Goal: Information Seeking & Learning: Learn about a topic

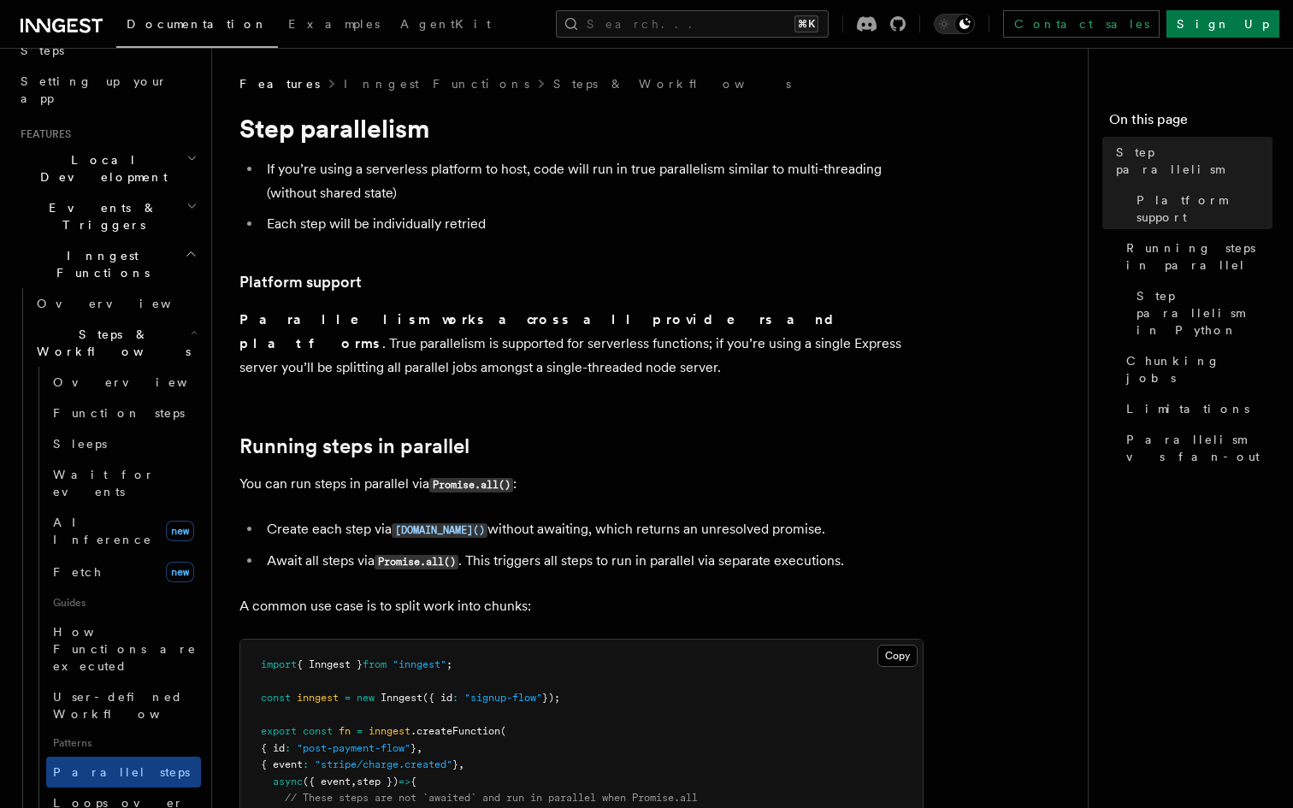
scroll to position [308, 0]
click at [131, 795] on span "Loops over steps" at bounding box center [118, 810] width 131 height 31
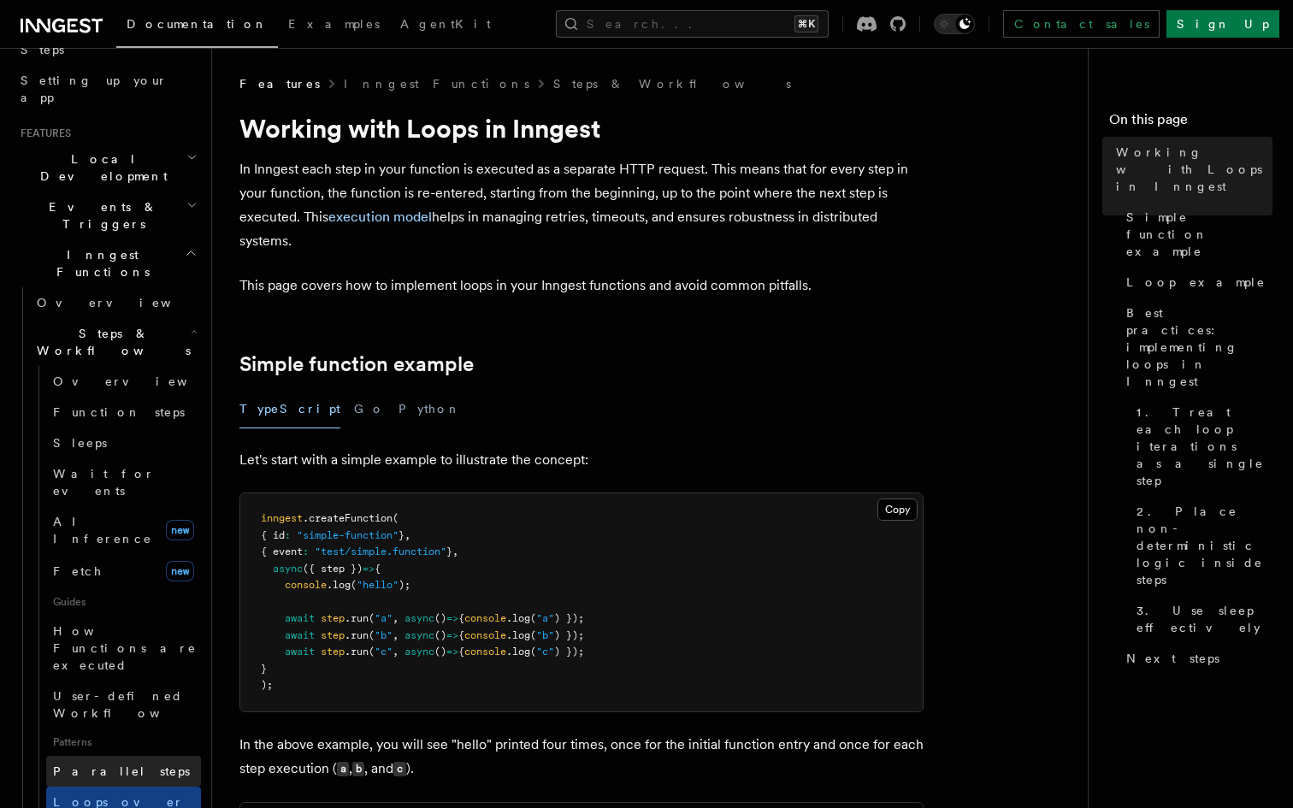
click at [97, 764] on span "Parallel steps" at bounding box center [121, 771] width 137 height 14
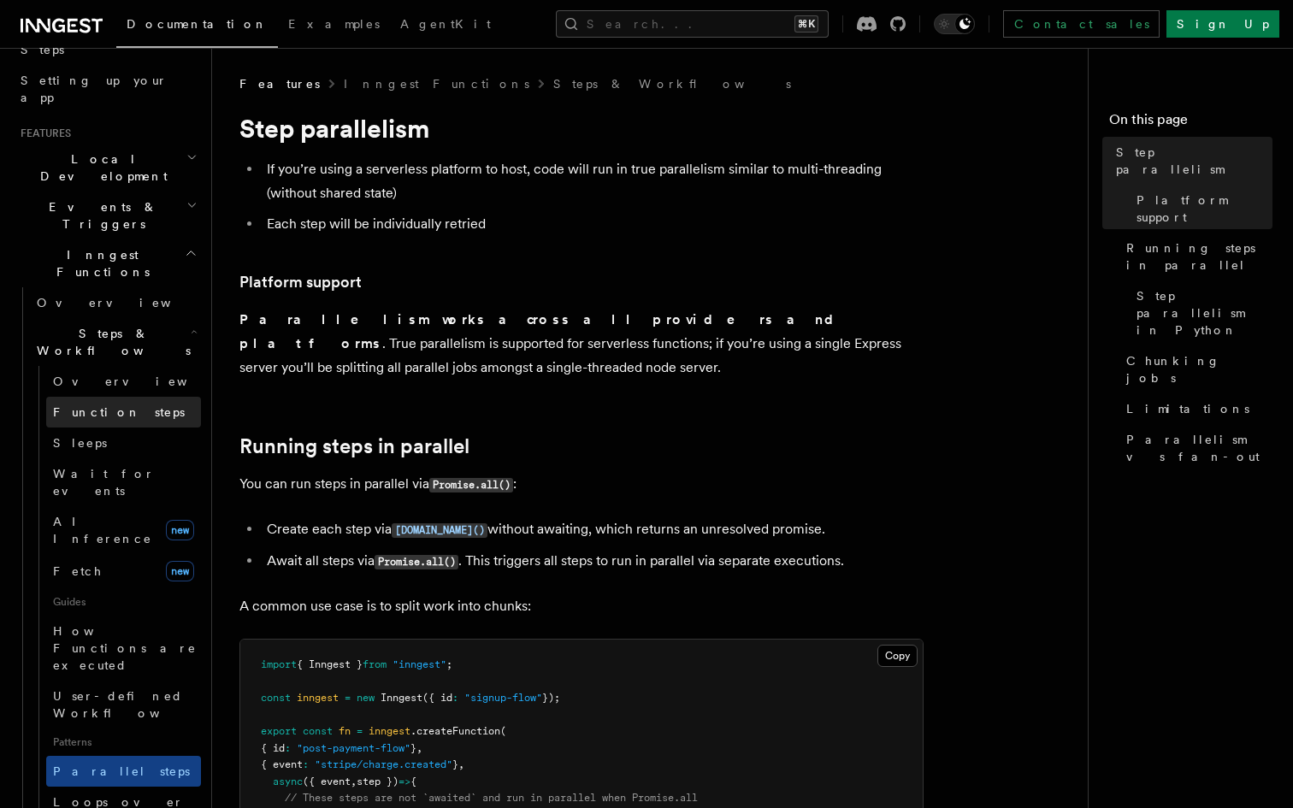
click at [138, 397] on link "Function steps" at bounding box center [123, 412] width 155 height 31
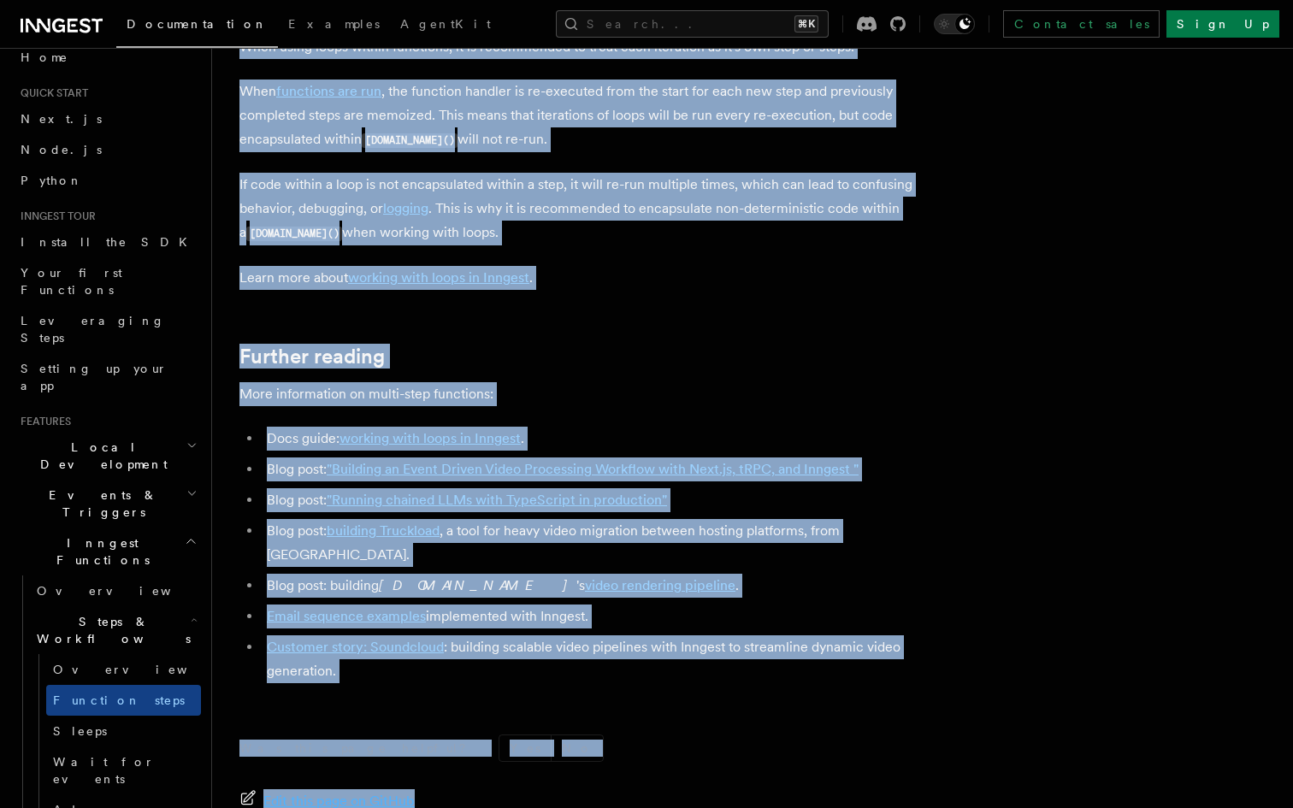
scroll to position [5548, 0]
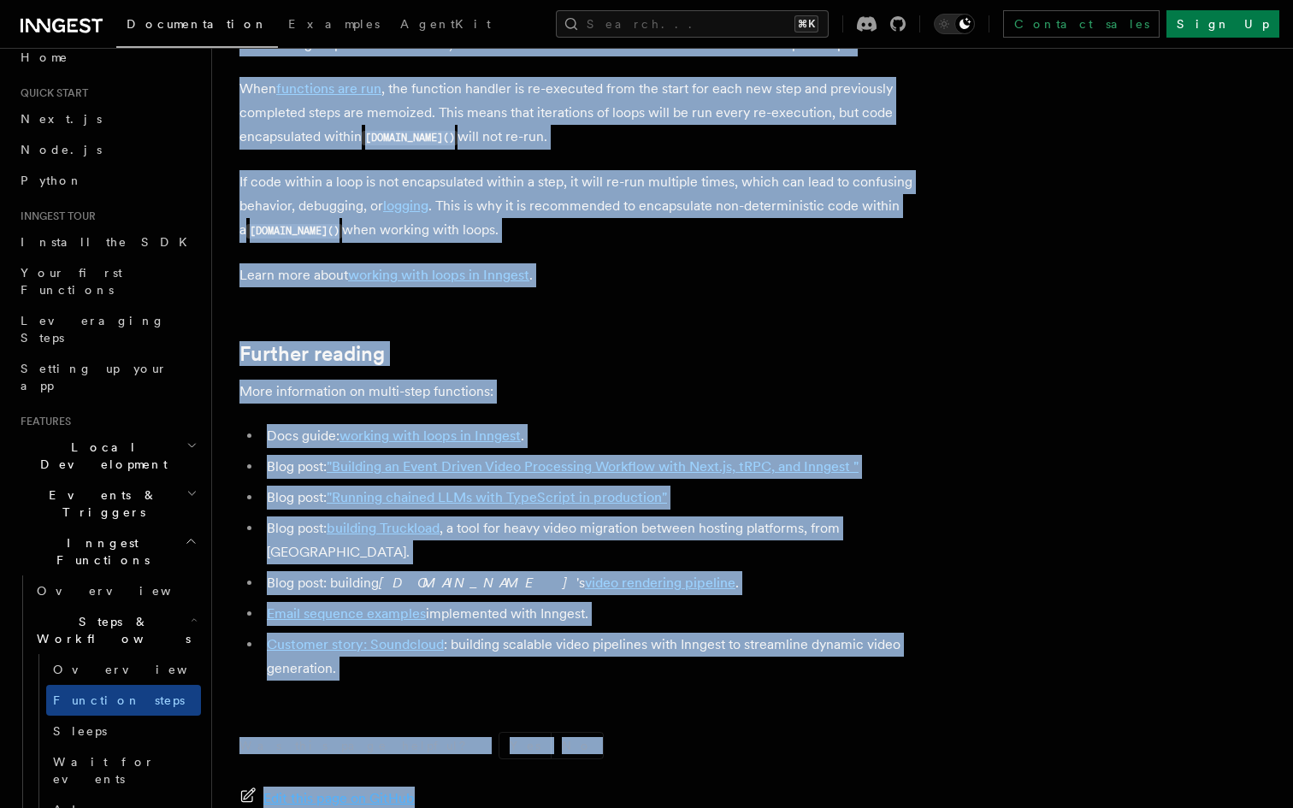
drag, startPoint x: 241, startPoint y: 128, endPoint x: 522, endPoint y: 233, distance: 300.3
copy article "Multi-Step Functions Use Inngest's multi-step functions to safely coordinate ev…"
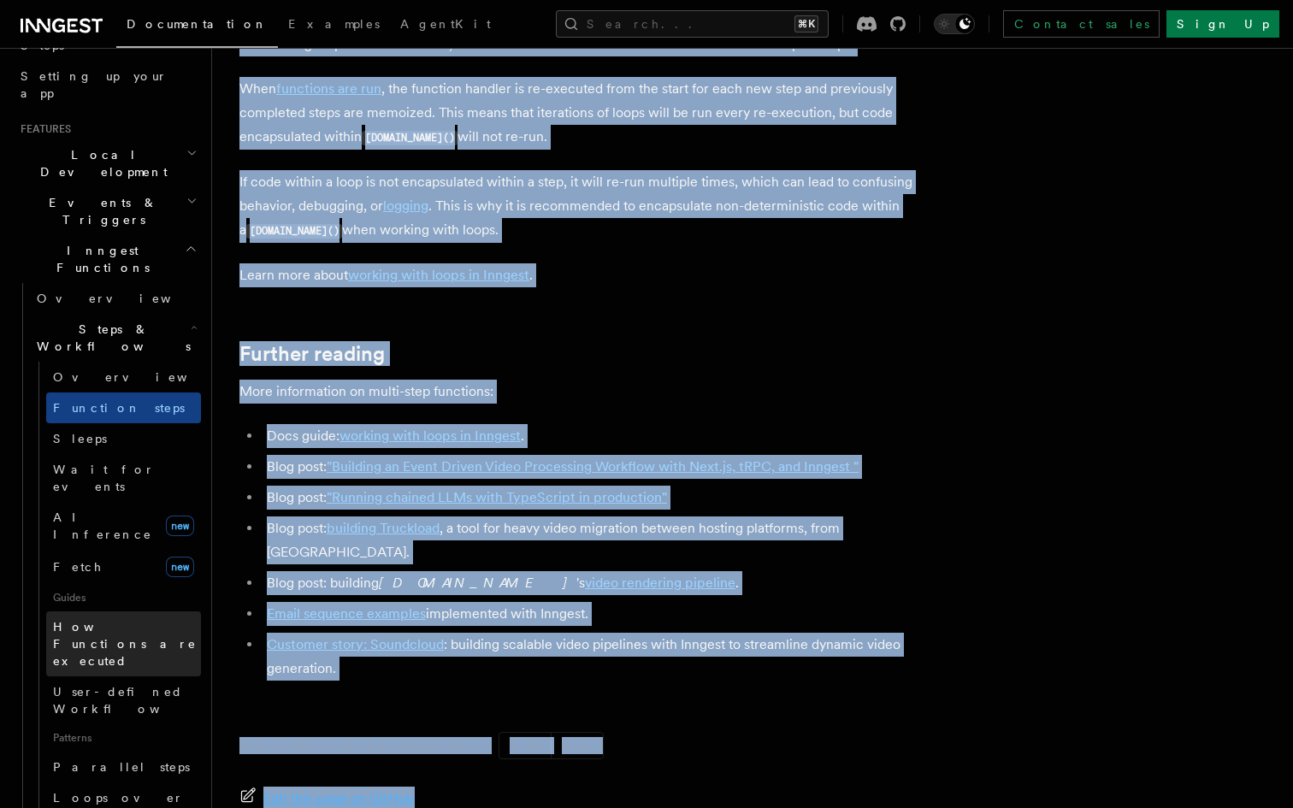
scroll to position [313, 0]
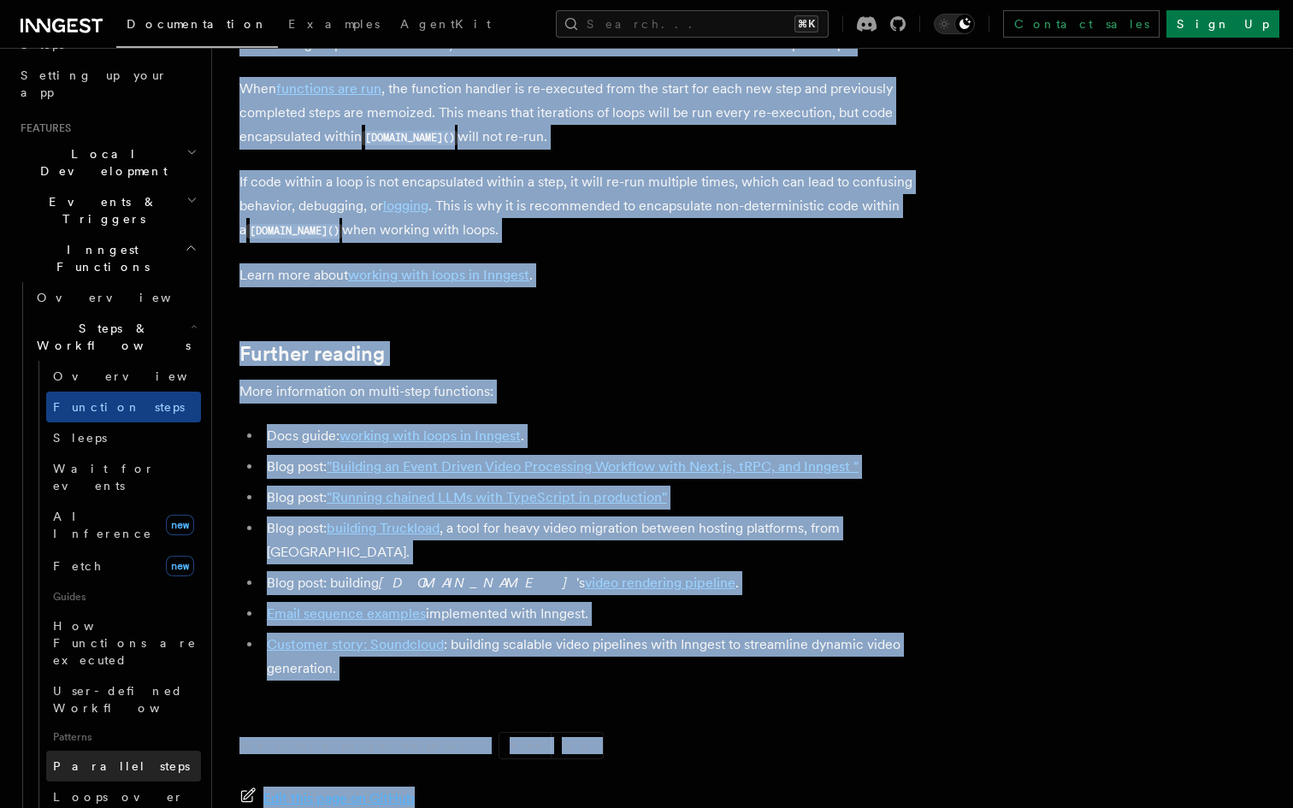
click at [115, 759] on span "Parallel steps" at bounding box center [121, 766] width 137 height 14
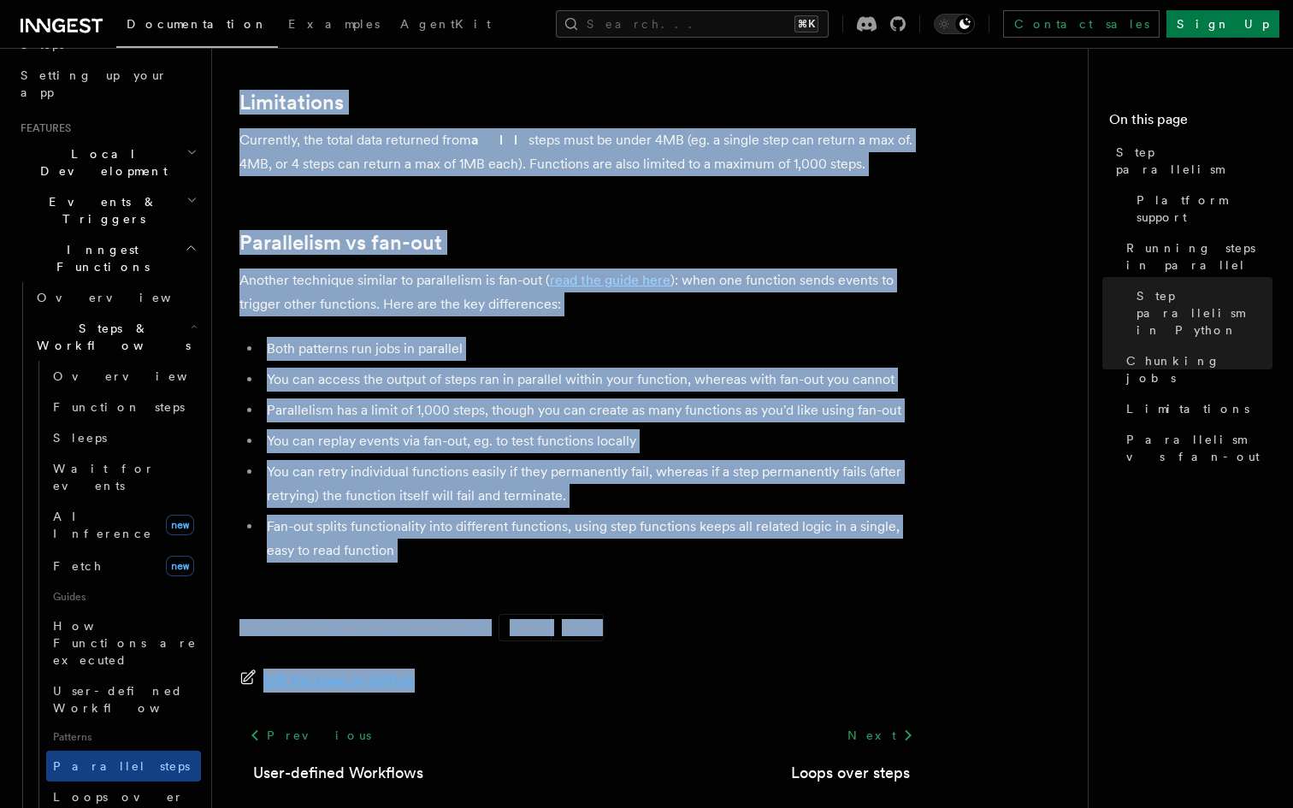
scroll to position [3058, 0]
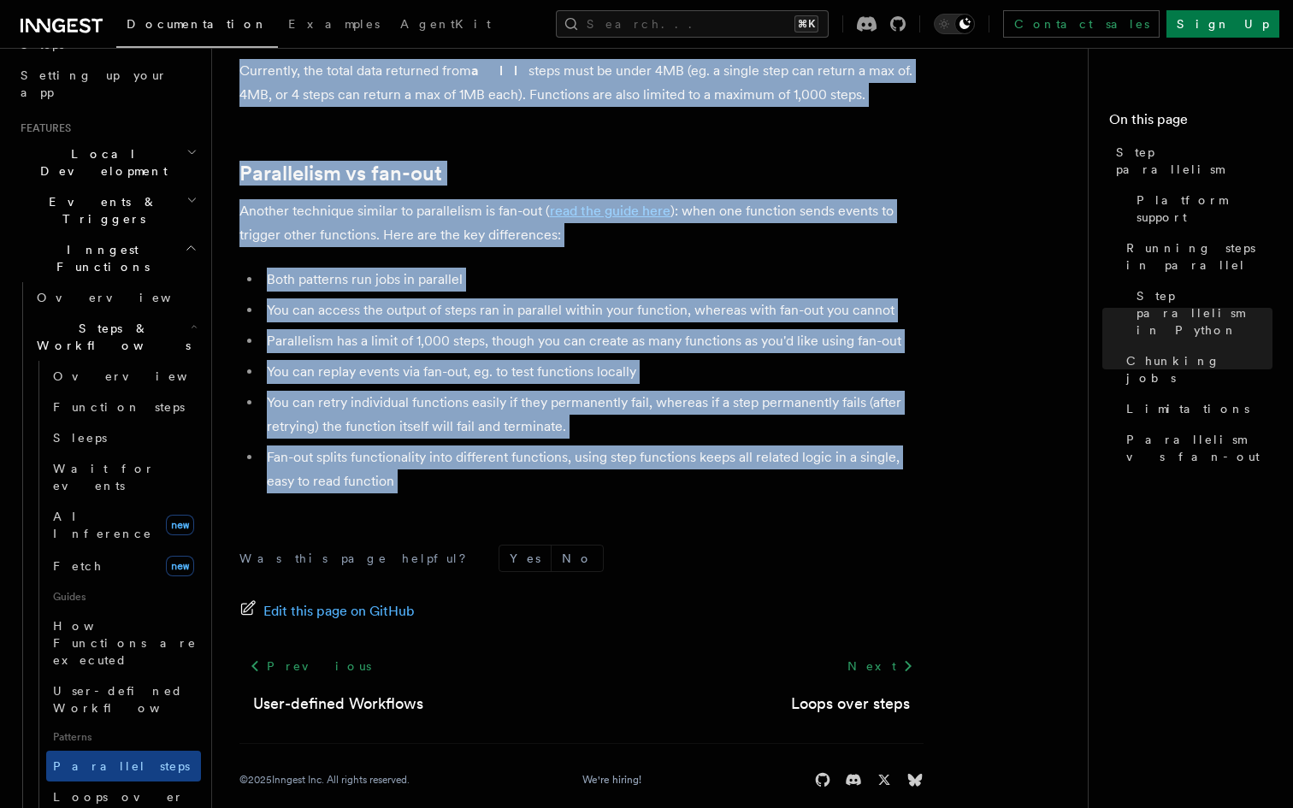
drag, startPoint x: 240, startPoint y: 125, endPoint x: 355, endPoint y: 484, distance: 376.9
copy article "Lore ipsumdolors Am con’ad elits d eiusmodtem incididu ut labo, etdo magn ali e…"
click at [89, 790] on span "Loops over steps" at bounding box center [118, 805] width 131 height 31
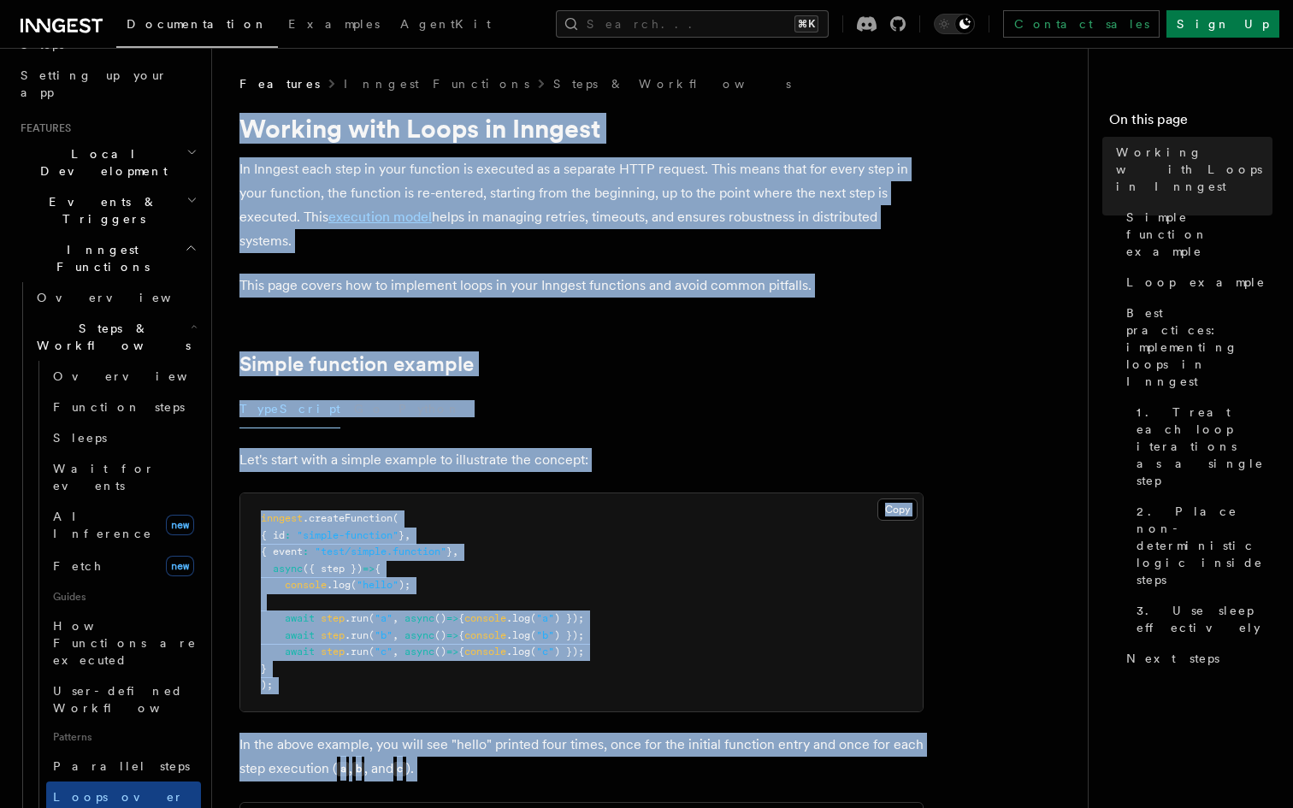
click at [295, 197] on p "In Inngest each step in your function is executed as a separate HTTP request. T…" at bounding box center [581, 205] width 684 height 96
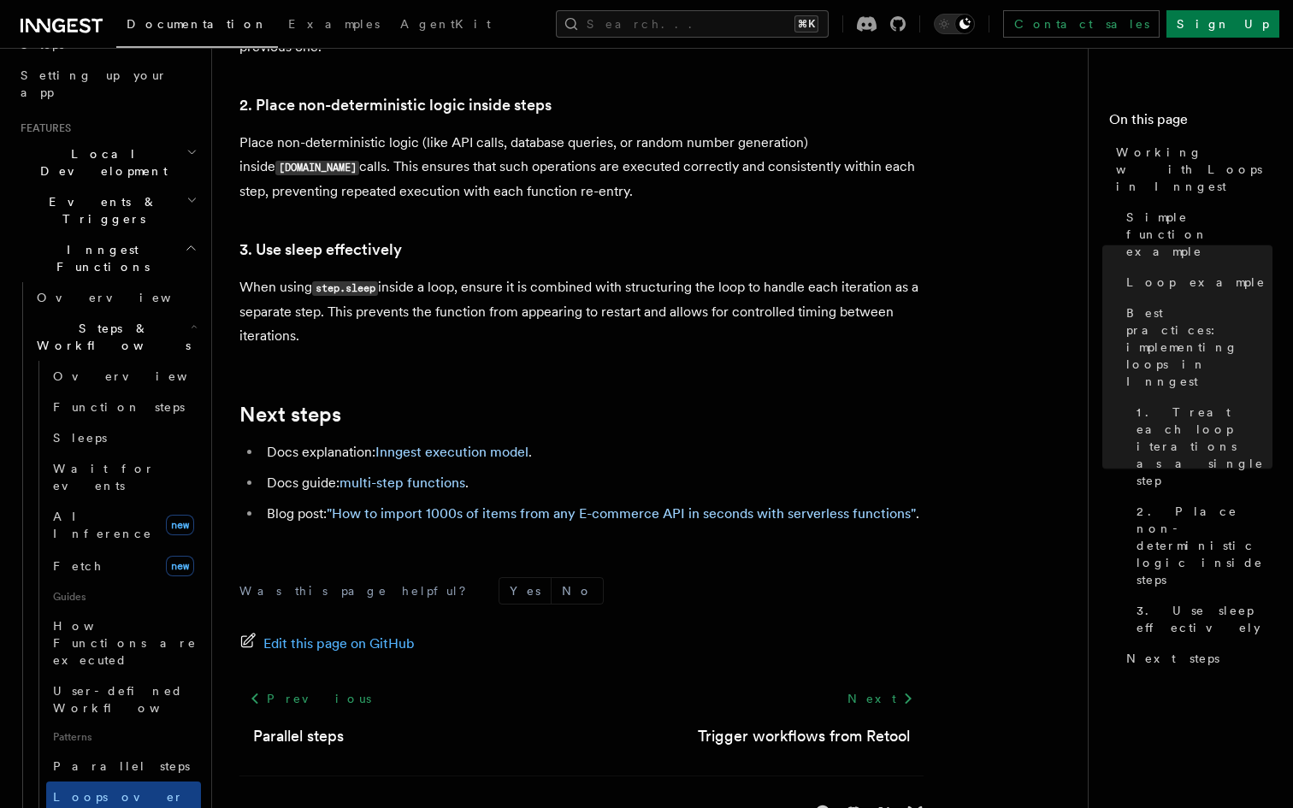
scroll to position [2953, 0]
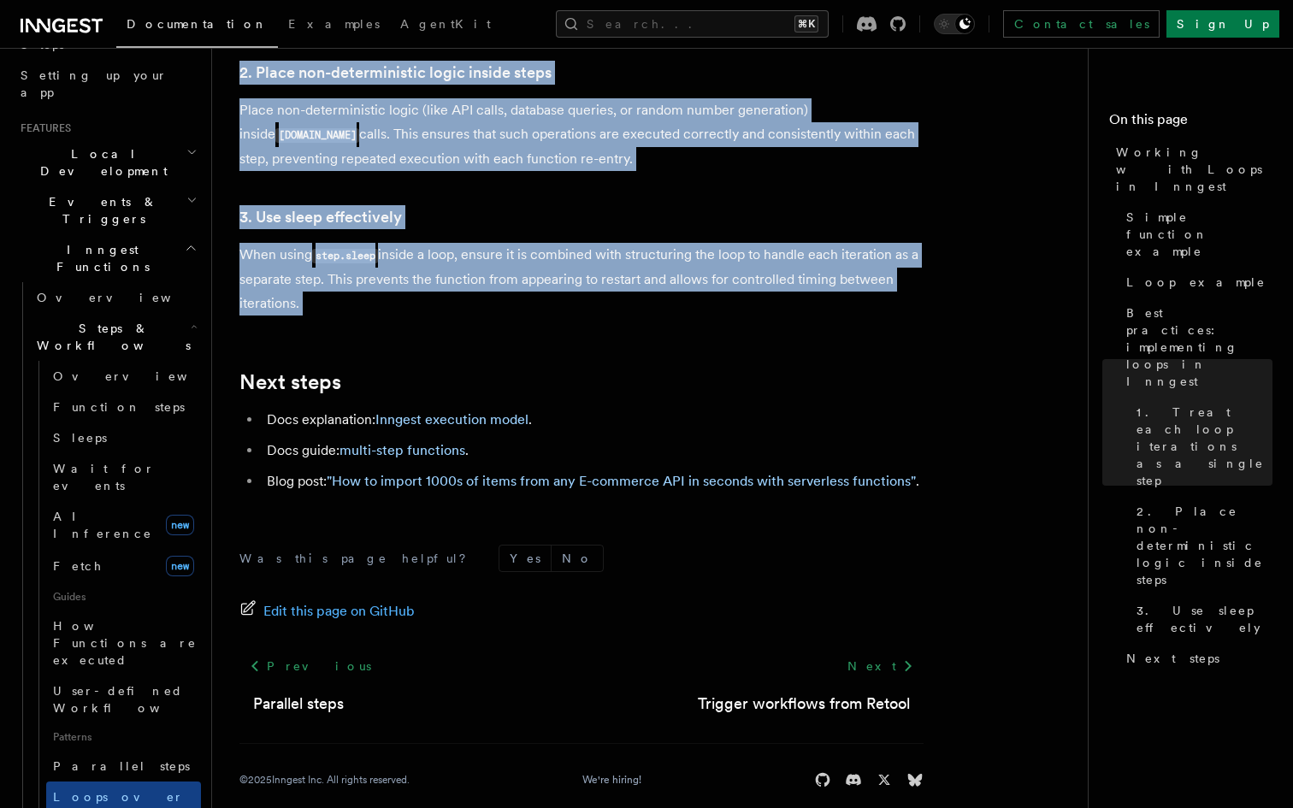
drag, startPoint x: 242, startPoint y: 122, endPoint x: 445, endPoint y: 316, distance: 280.5
copy article "Working with Loops in Inngest In Inngest each step in your function is executed…"
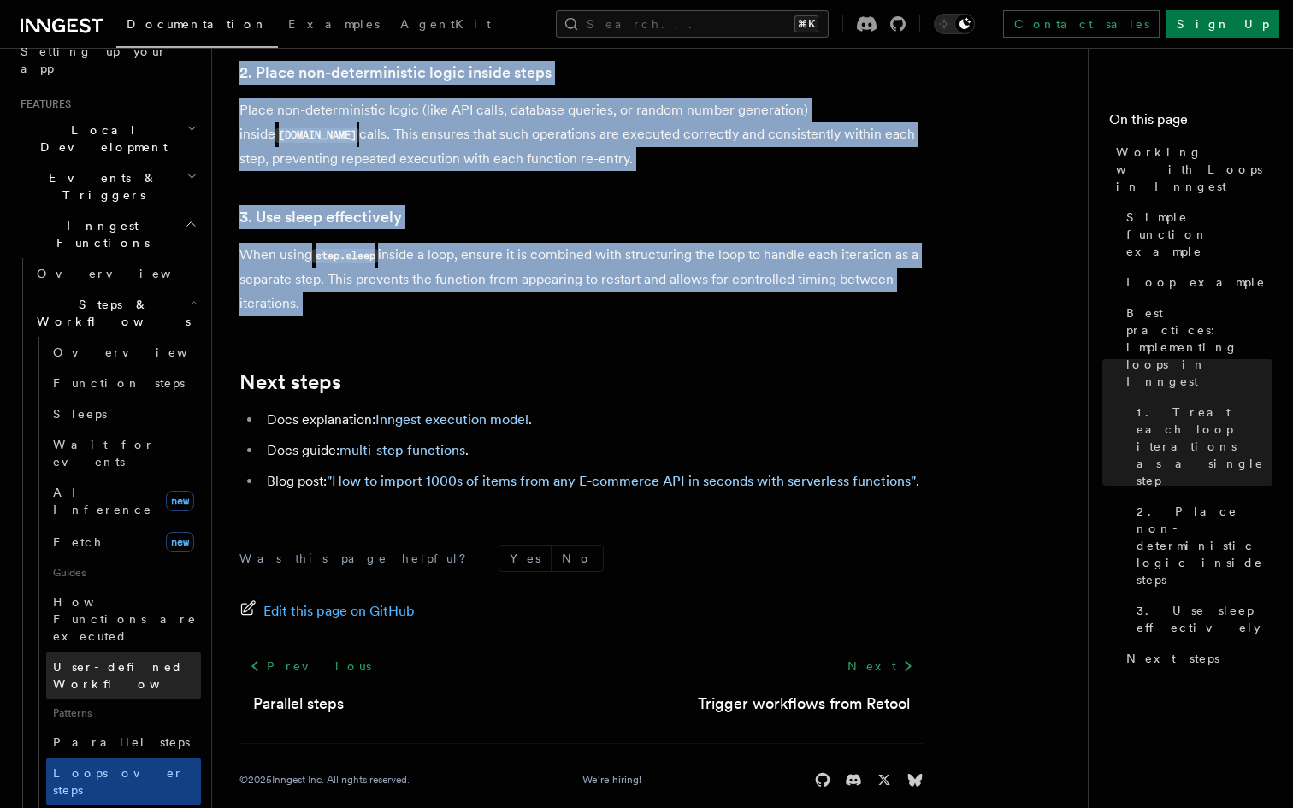
scroll to position [338, 0]
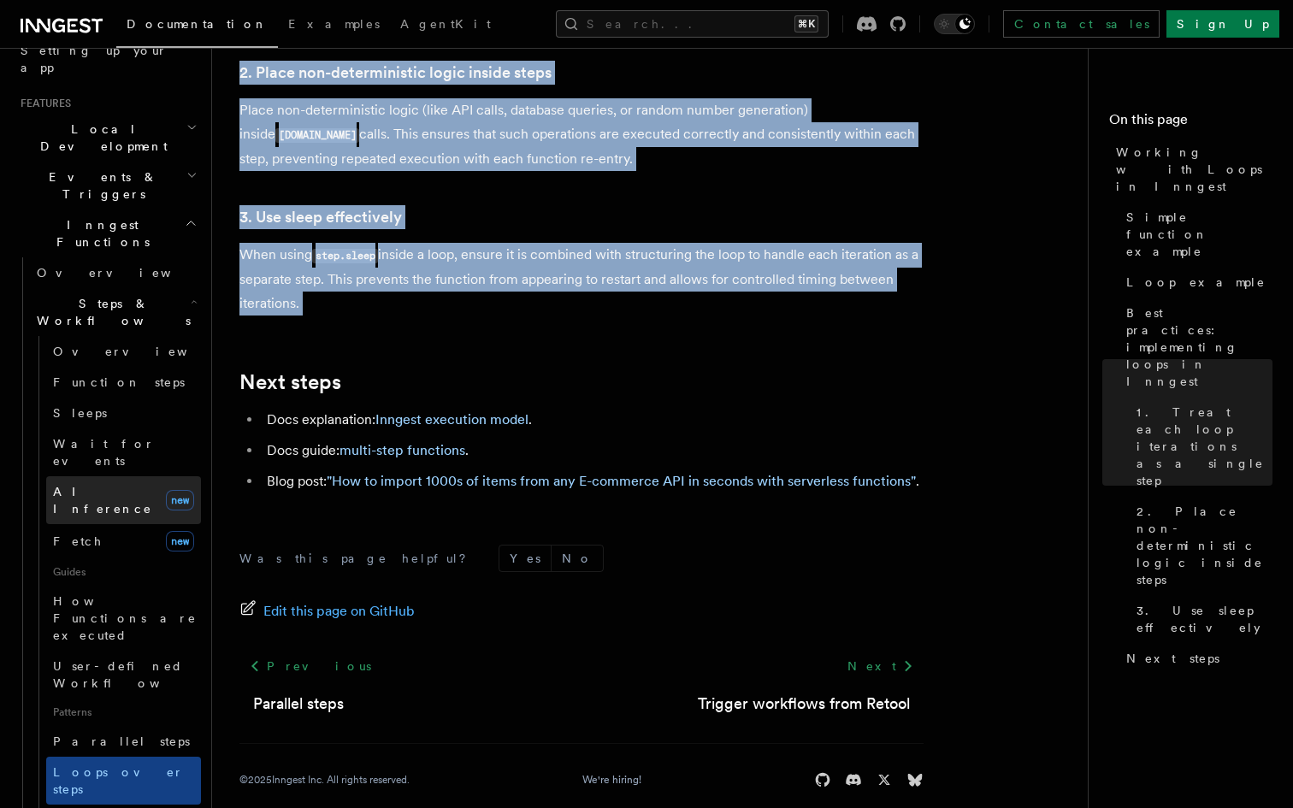
click at [118, 485] on span "AI Inference" at bounding box center [102, 500] width 99 height 31
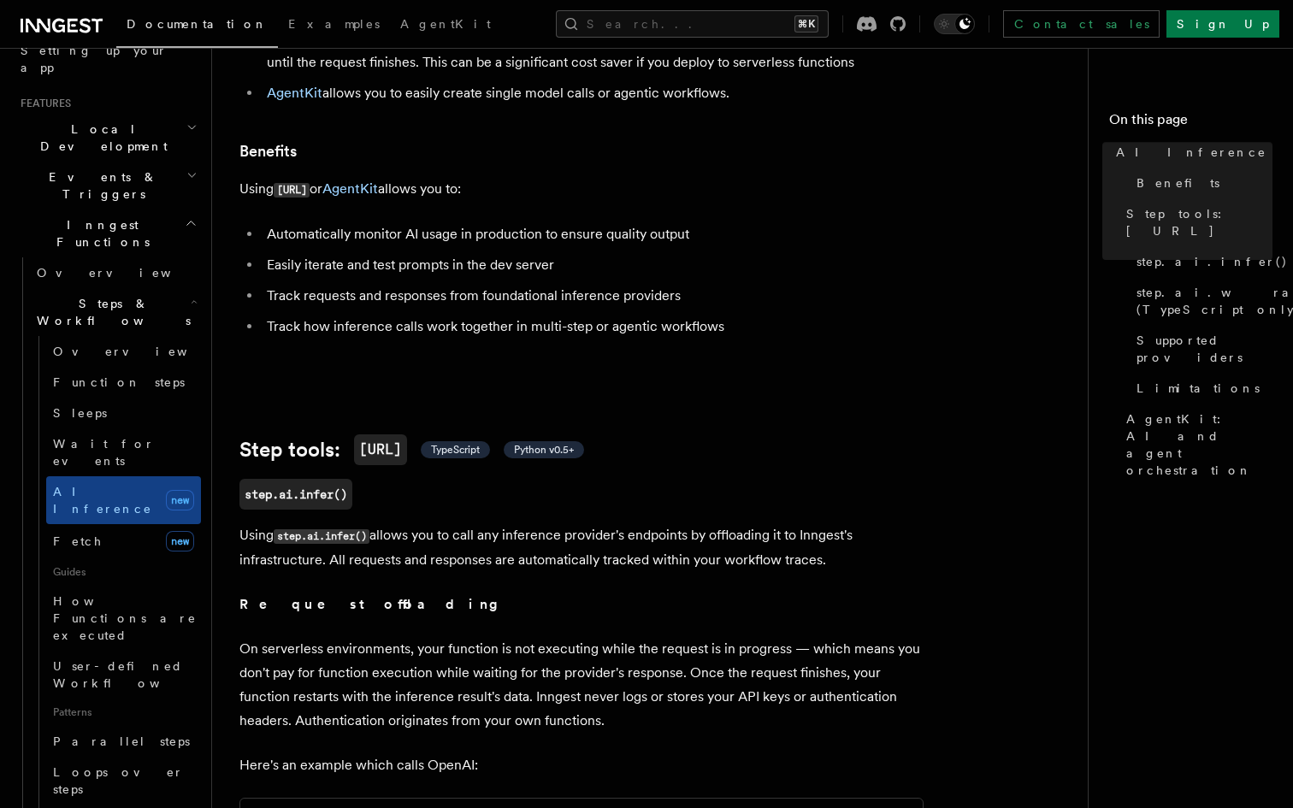
scroll to position [276, 0]
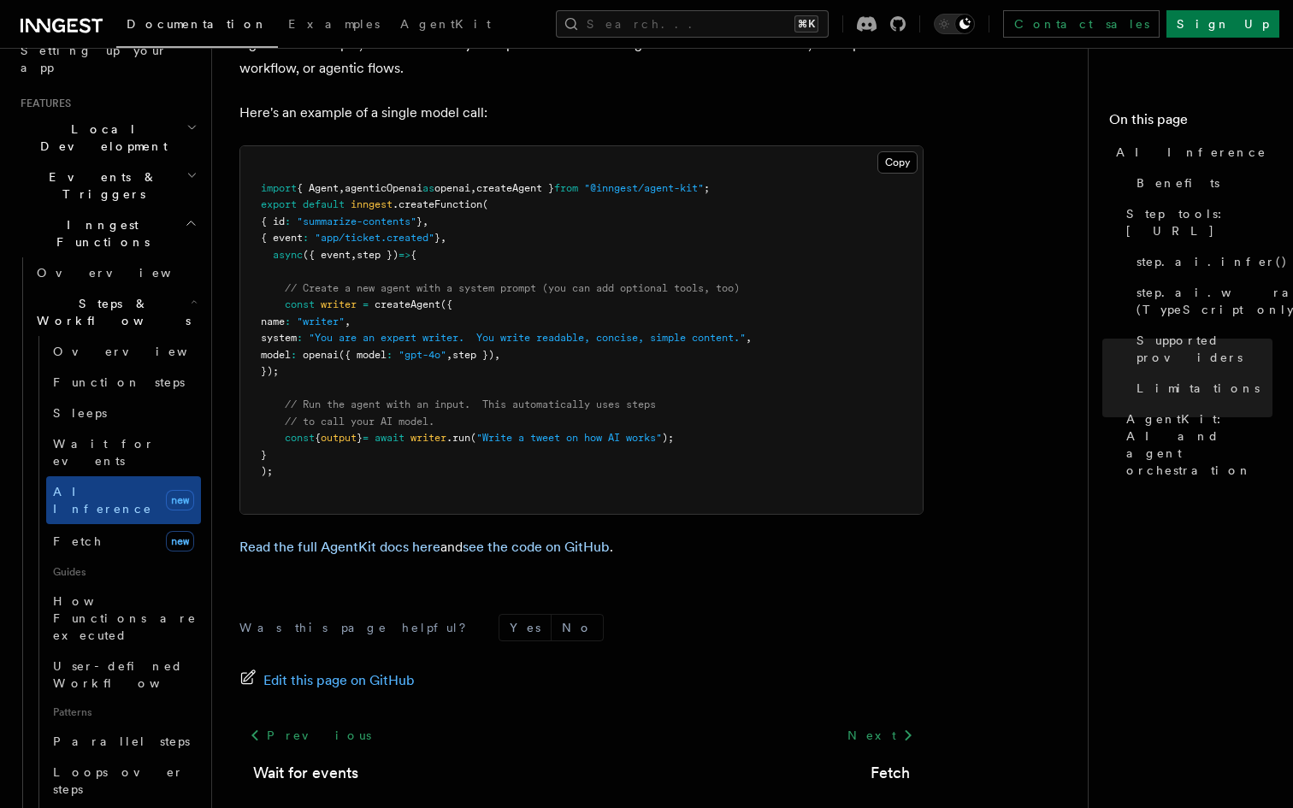
scroll to position [5129, 0]
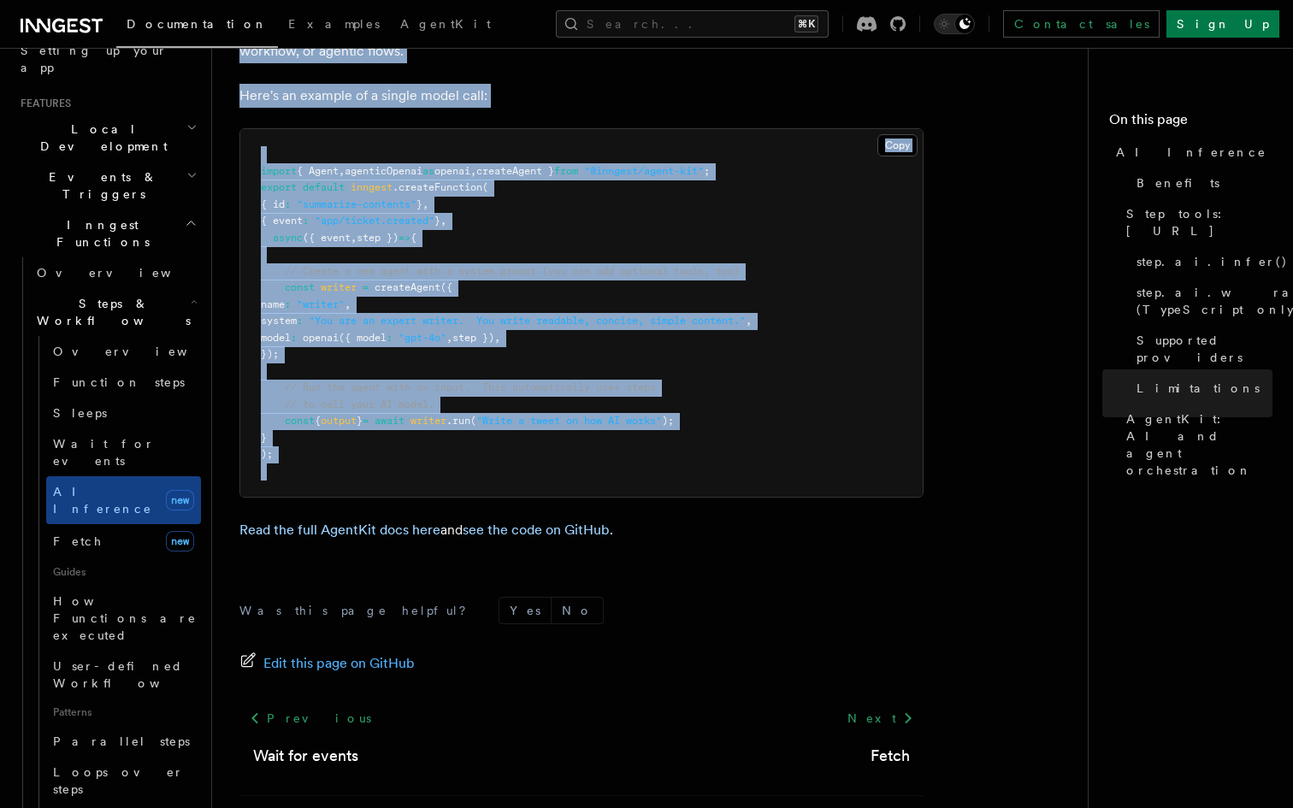
drag, startPoint x: 243, startPoint y: 125, endPoint x: 451, endPoint y: 435, distance: 373.9
copy article "AI Inference TypeScript and Python only You can build complex AI workflows and …"
click at [380, 562] on div "Was this page helpful? Yes No Edit this page on GitHub Previous Wait for events…" at bounding box center [581, 721] width 684 height 319
